Goal: Task Accomplishment & Management: Manage account settings

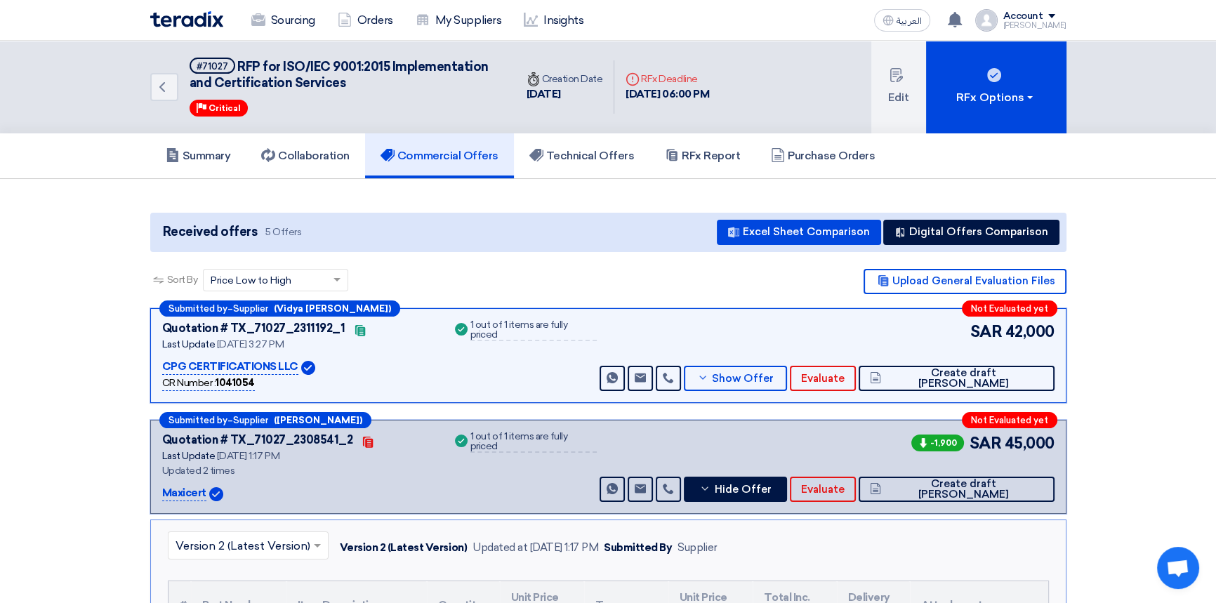
click at [183, 13] on img at bounding box center [186, 19] width 73 height 16
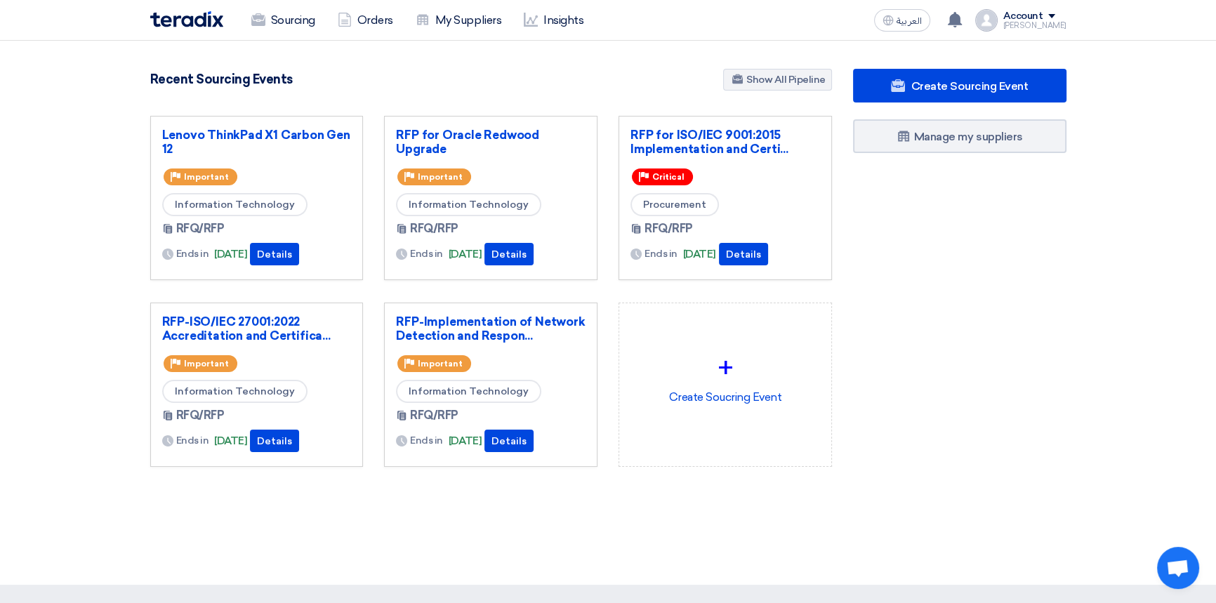
click at [1020, 334] on div "Create Sourcing Event Manage my suppliers" at bounding box center [959, 296] width 234 height 454
click at [1055, 17] on span at bounding box center [1051, 16] width 7 height 4
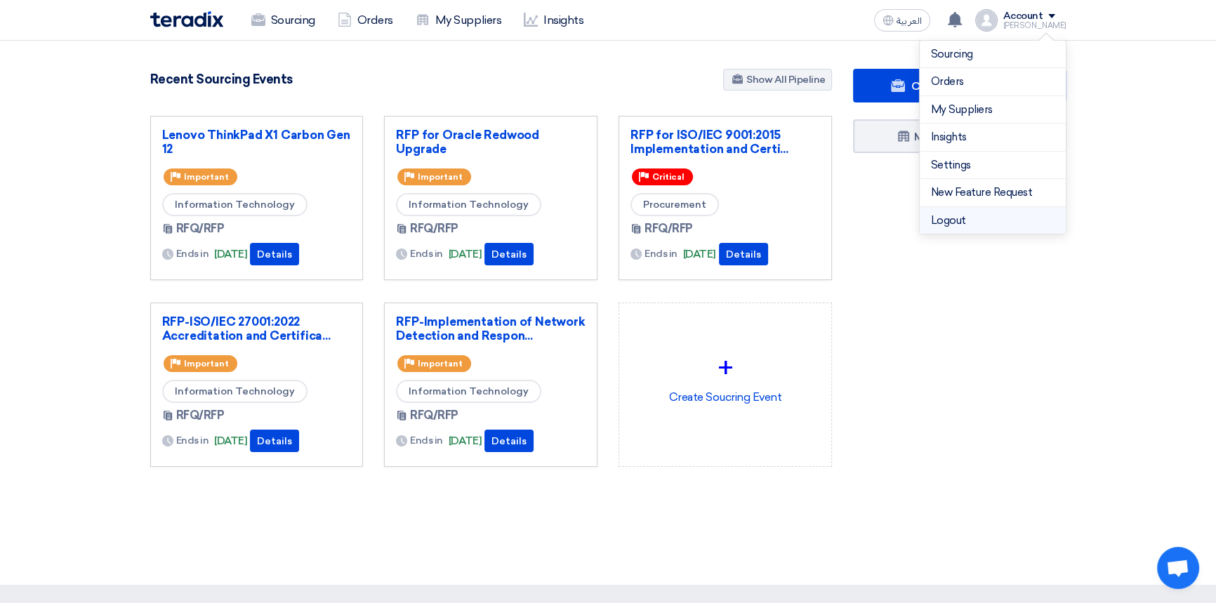
click at [967, 214] on li "Logout" at bounding box center [993, 220] width 146 height 27
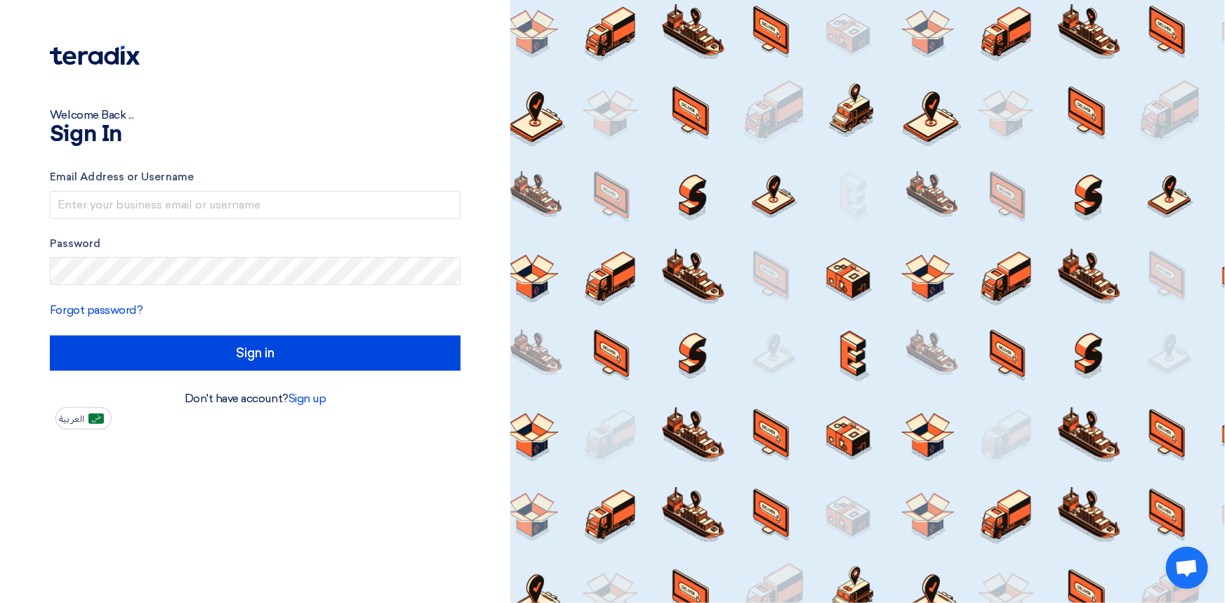
type input "[PERSON_NAME][EMAIL_ADDRESS][PERSON_NAME][DOMAIN_NAME]"
